Goal: Transaction & Acquisition: Download file/media

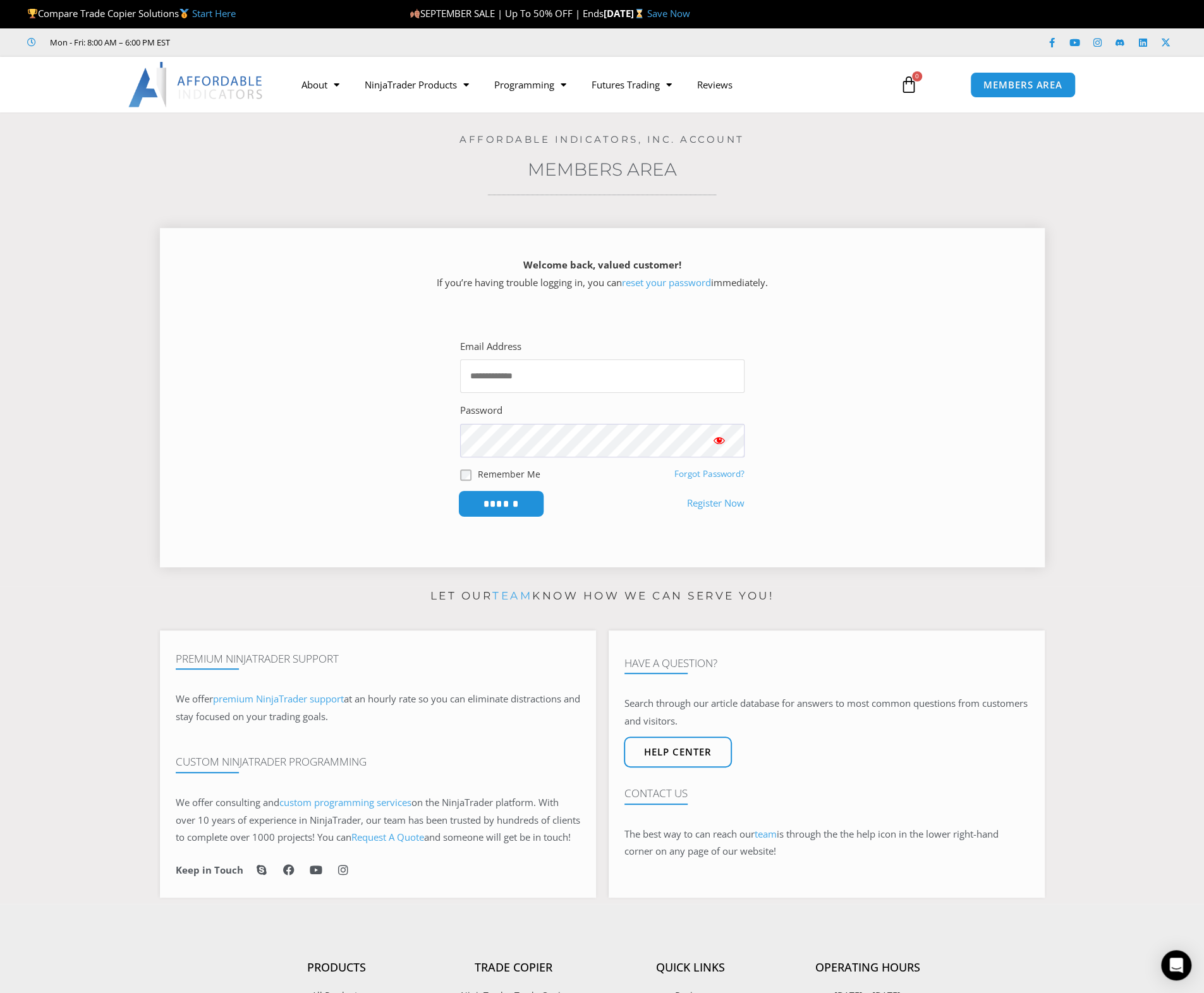
type input "**********"
click at [517, 508] on input "******" at bounding box center [501, 504] width 87 height 27
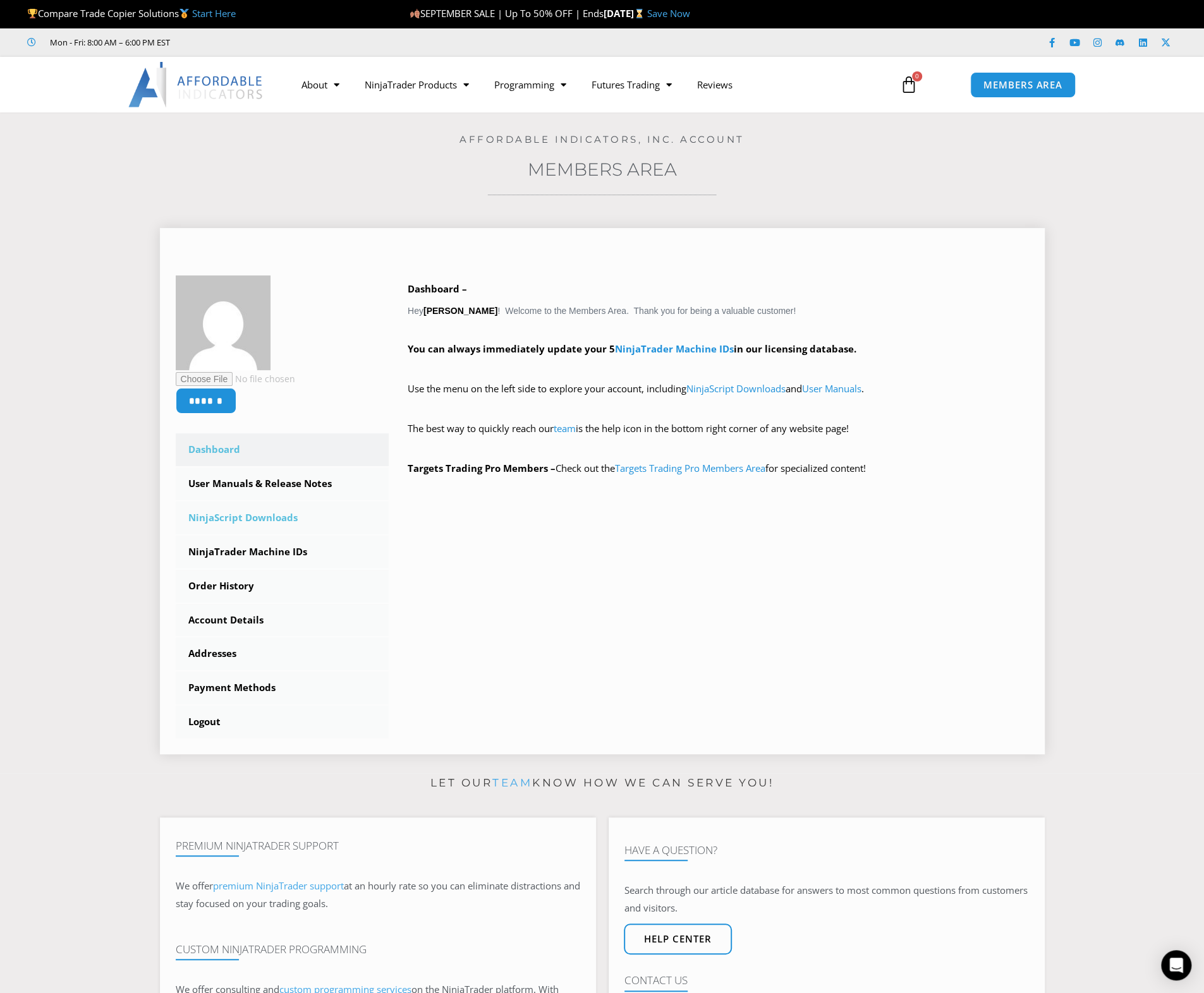
click at [288, 517] on link "NinjaScript Downloads" at bounding box center [283, 518] width 214 height 33
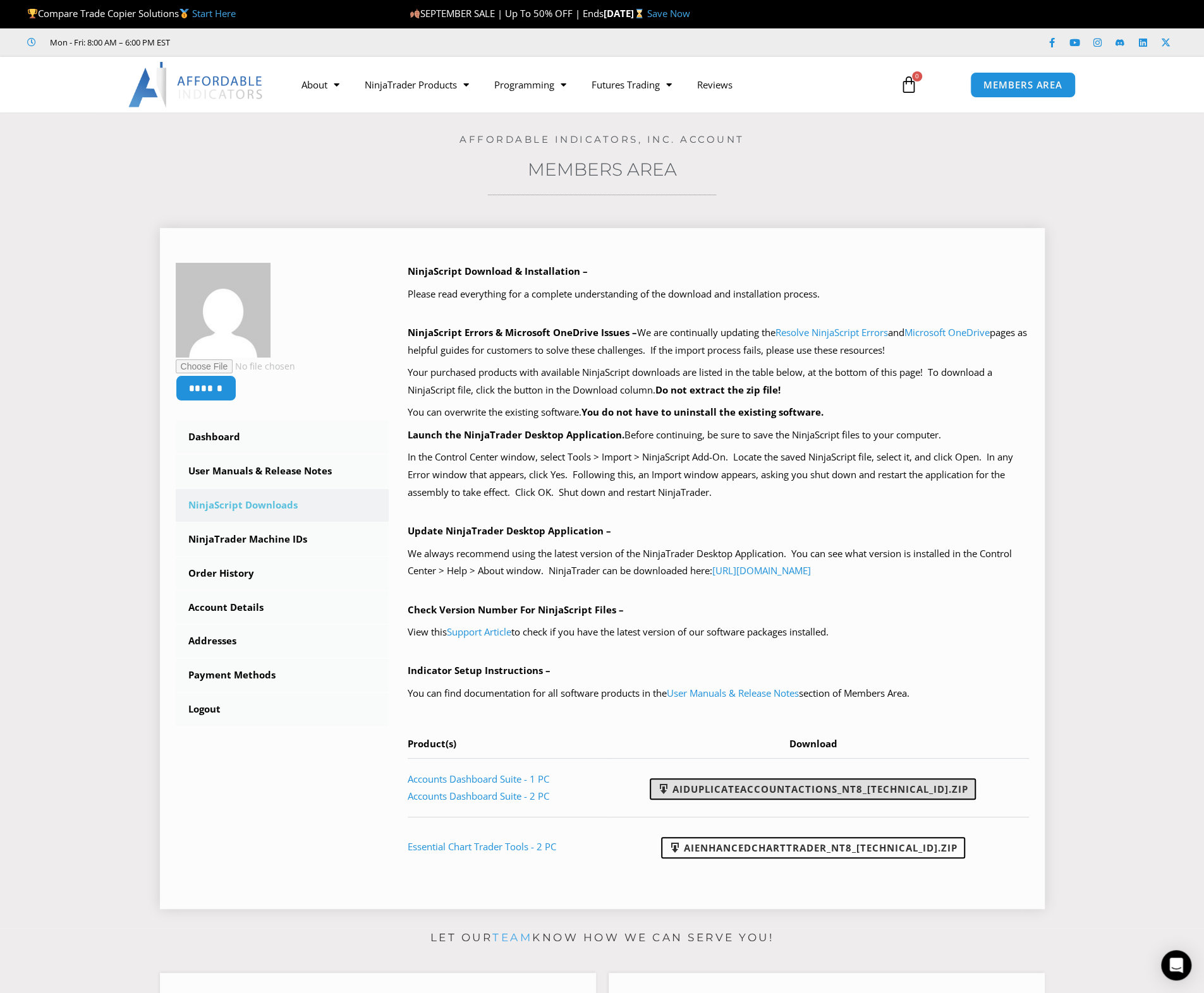
click at [832, 792] on link "AIDuplicateAccountActions_NT8_[TECHNICAL_ID].zip" at bounding box center [812, 789] width 326 height 21
